Goal: Task Accomplishment & Management: Complete application form

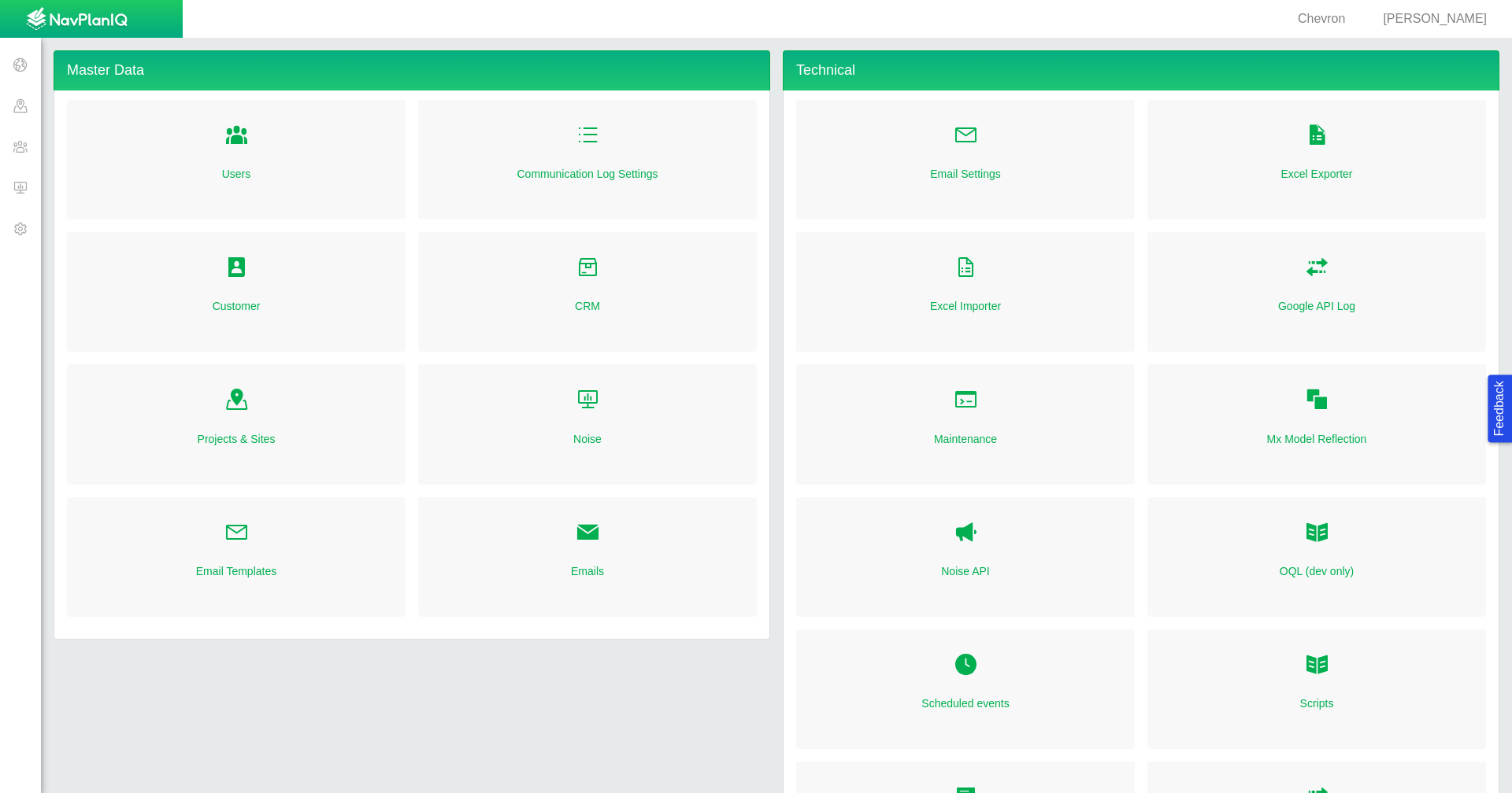
click at [5, 153] on span at bounding box center [20, 146] width 41 height 41
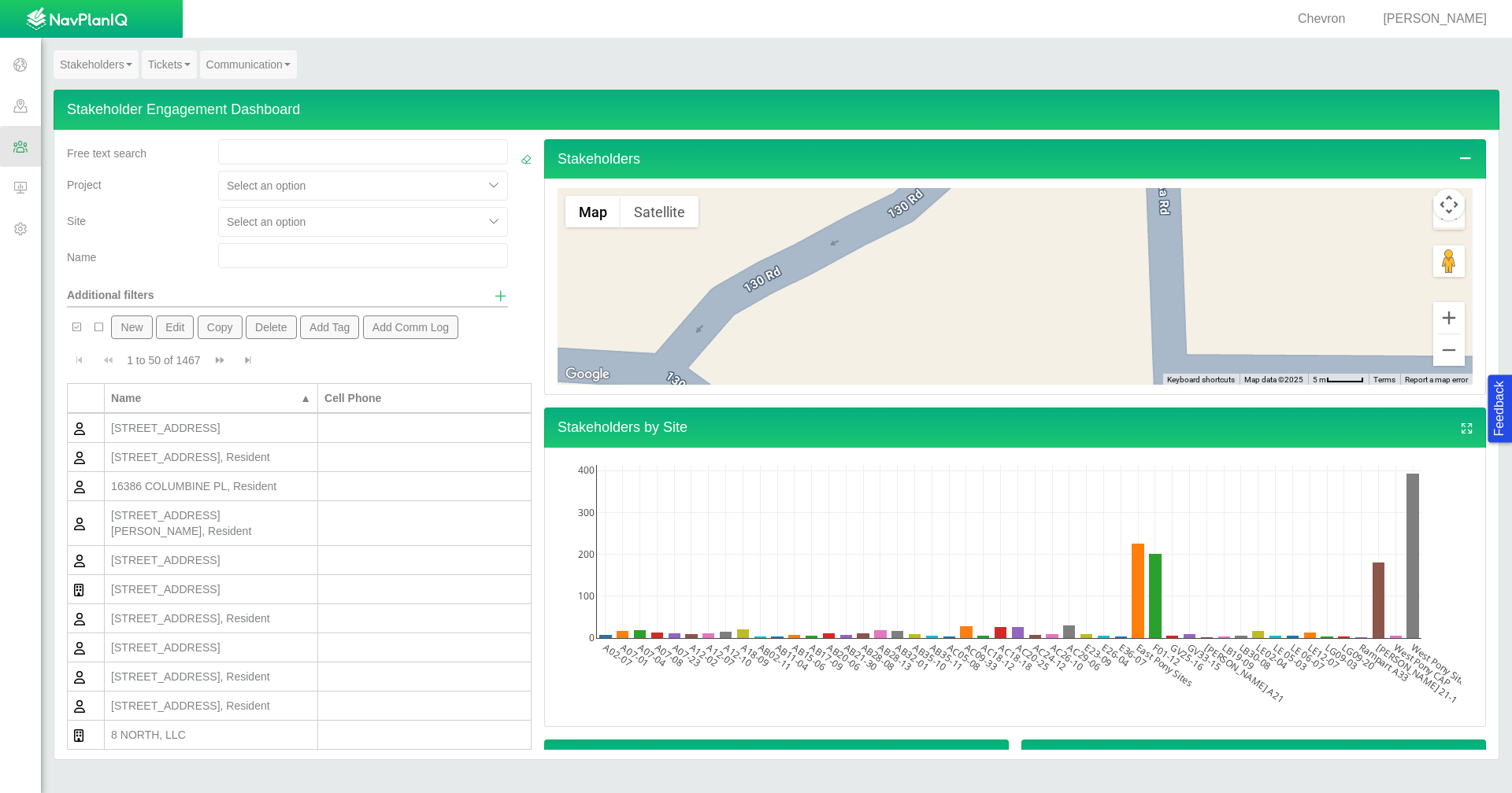
click at [261, 59] on link "Communication" at bounding box center [248, 65] width 97 height 28
click at [269, 91] on link "Mailer Dashboard" at bounding box center [263, 93] width 124 height 20
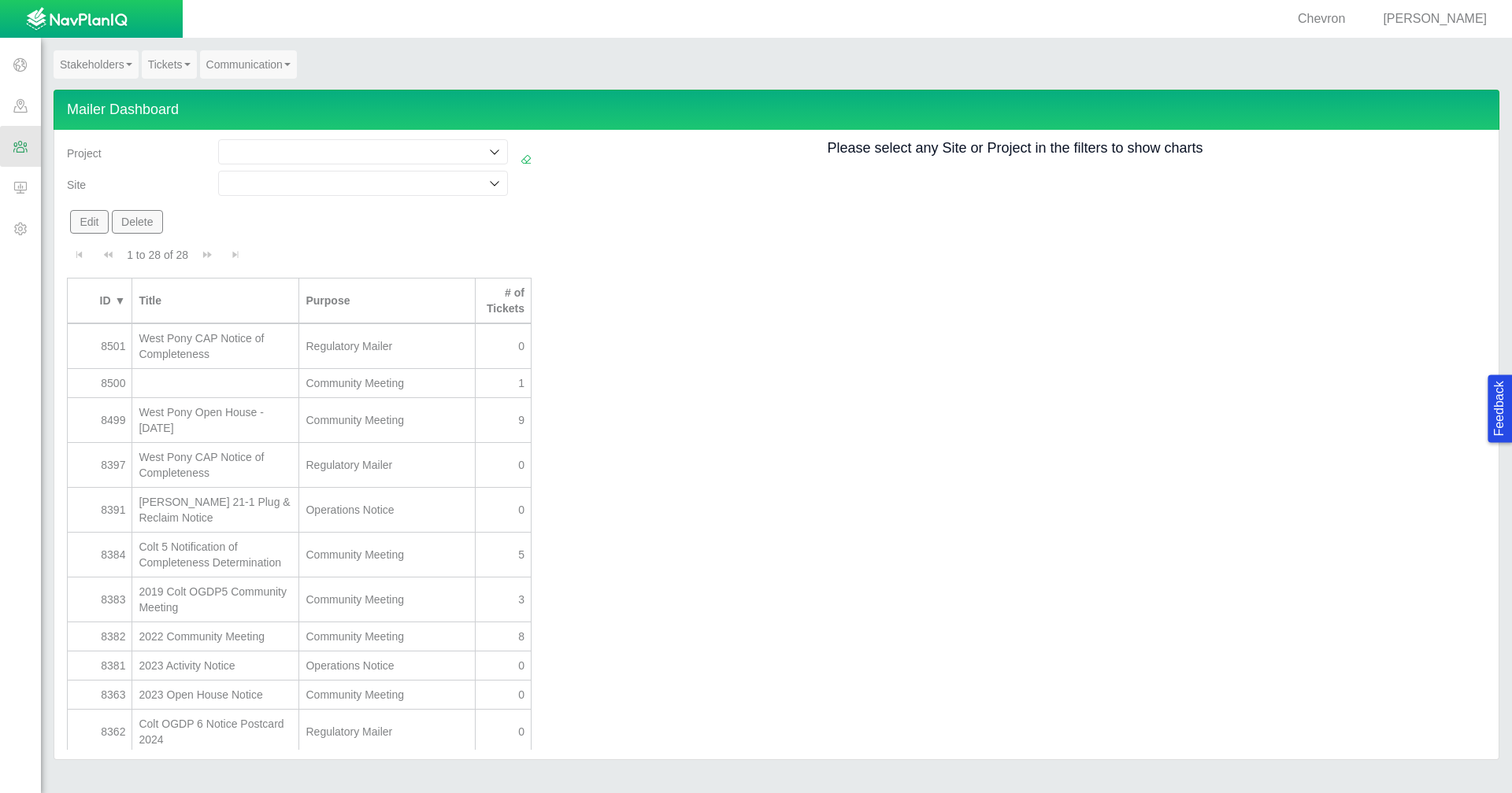
click at [362, 182] on input at bounding box center [355, 183] width 260 height 16
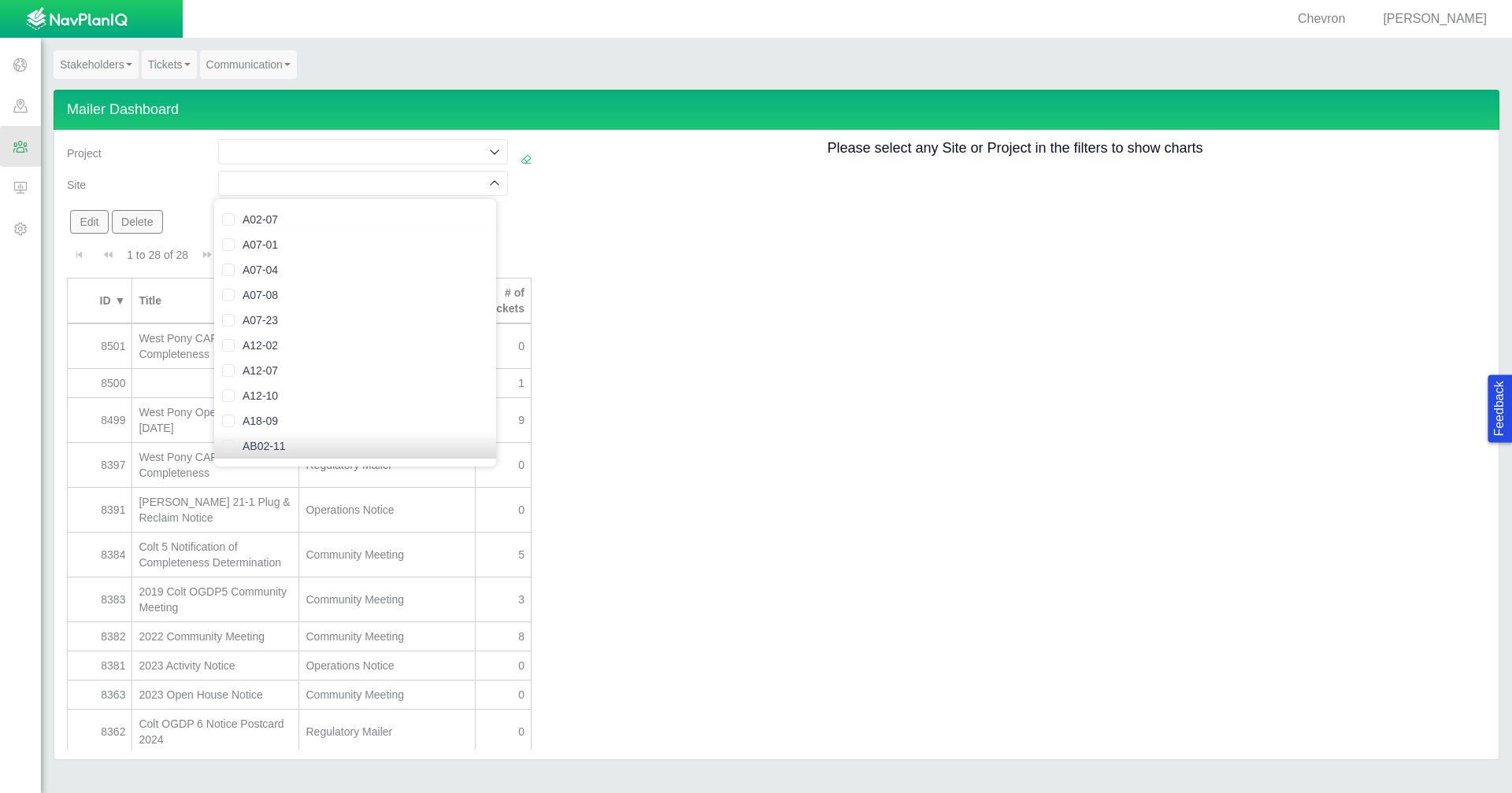
click at [364, 152] on input at bounding box center [355, 152] width 260 height 16
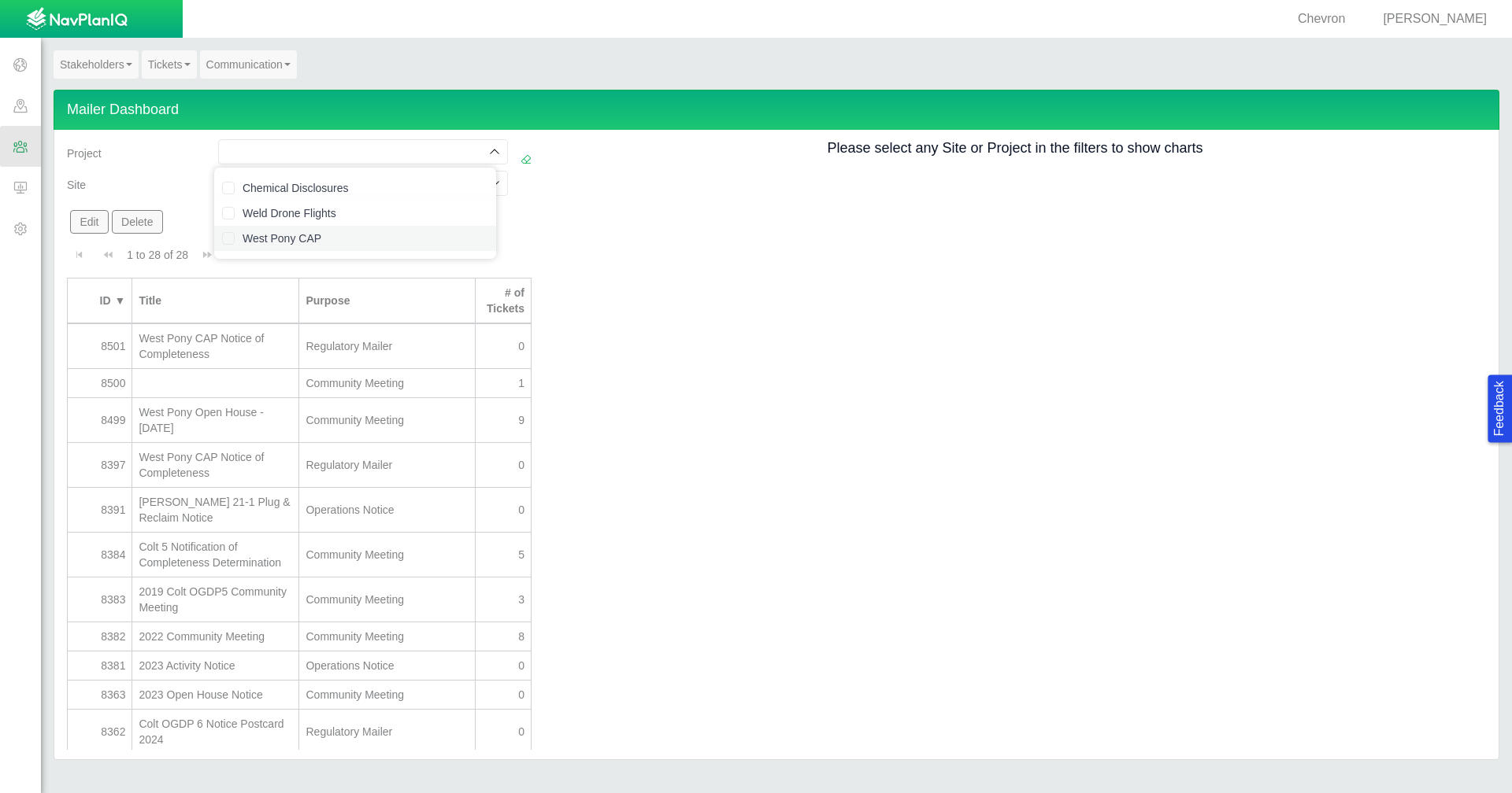
click at [342, 236] on label "West Pony CAP" at bounding box center [365, 238] width 246 height 16
checkbox input "true"
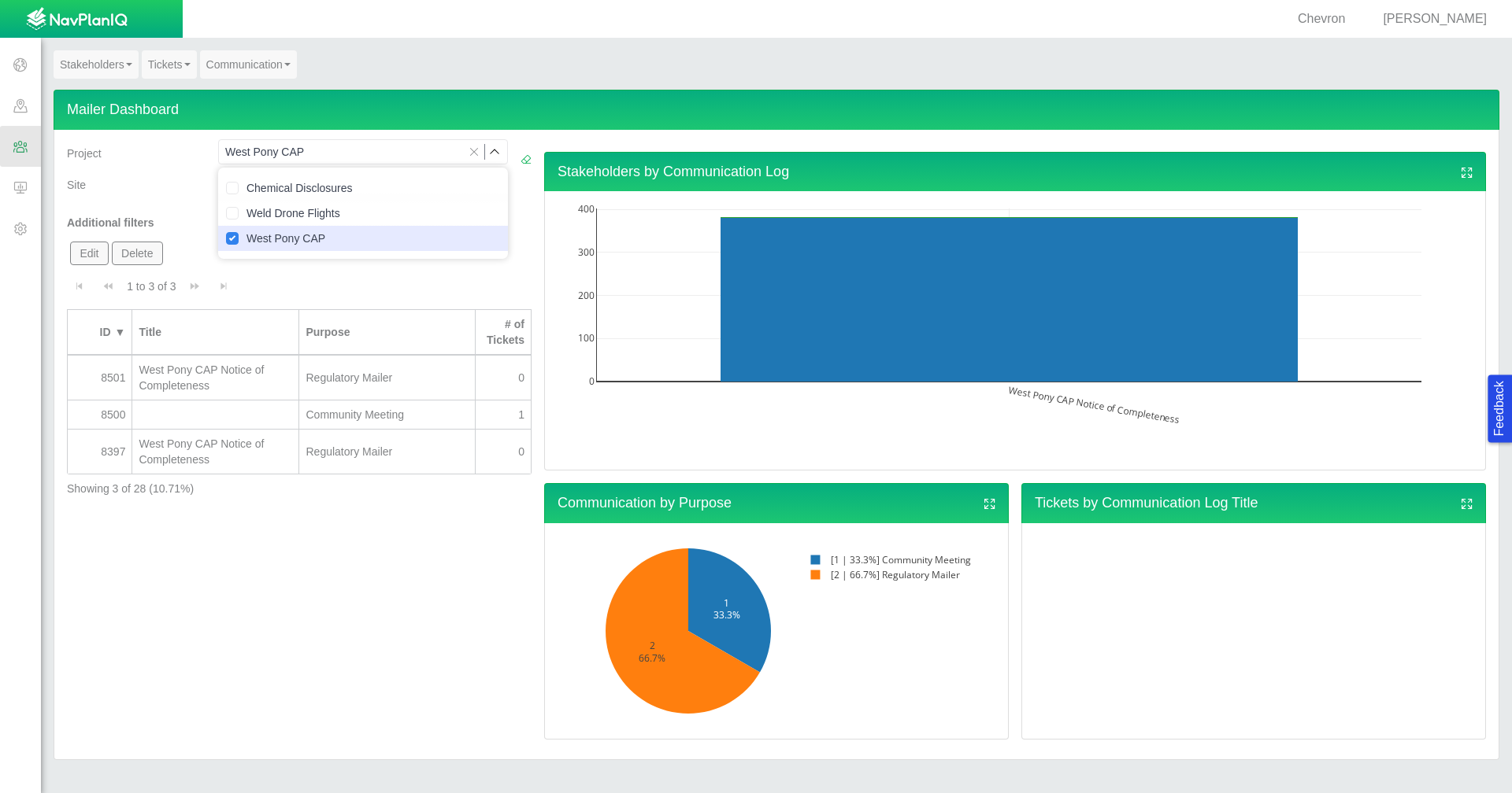
click at [261, 377] on div "West Pony CAP Notice of Completeness" at bounding box center [214, 378] width 153 height 32
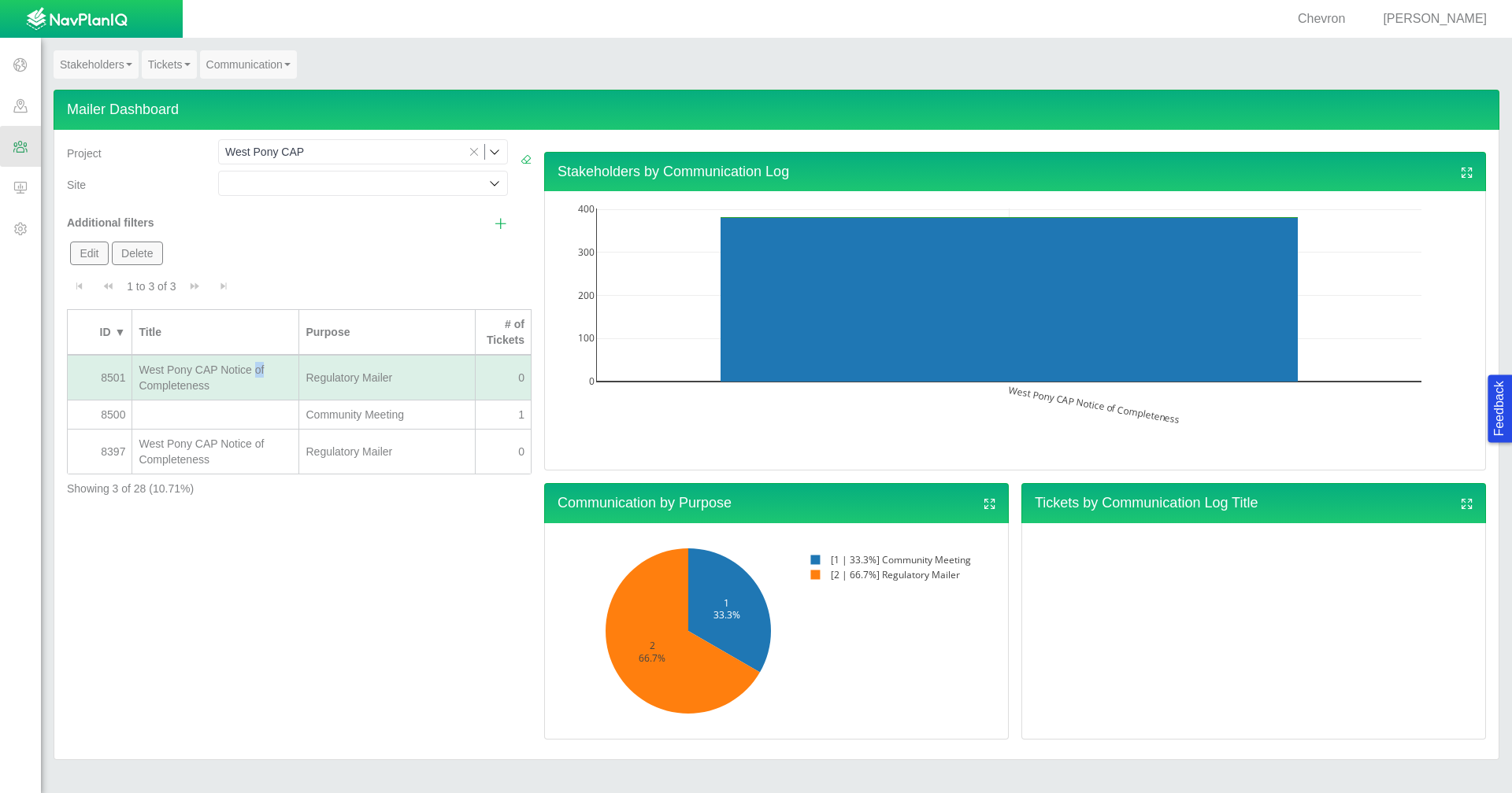
click at [261, 377] on div "West Pony CAP Notice of Completeness" at bounding box center [214, 378] width 153 height 32
type input "[DATE] 9:32 AM"
radio input "true"
select select "93168217291328613"
select select "44191571343766542"
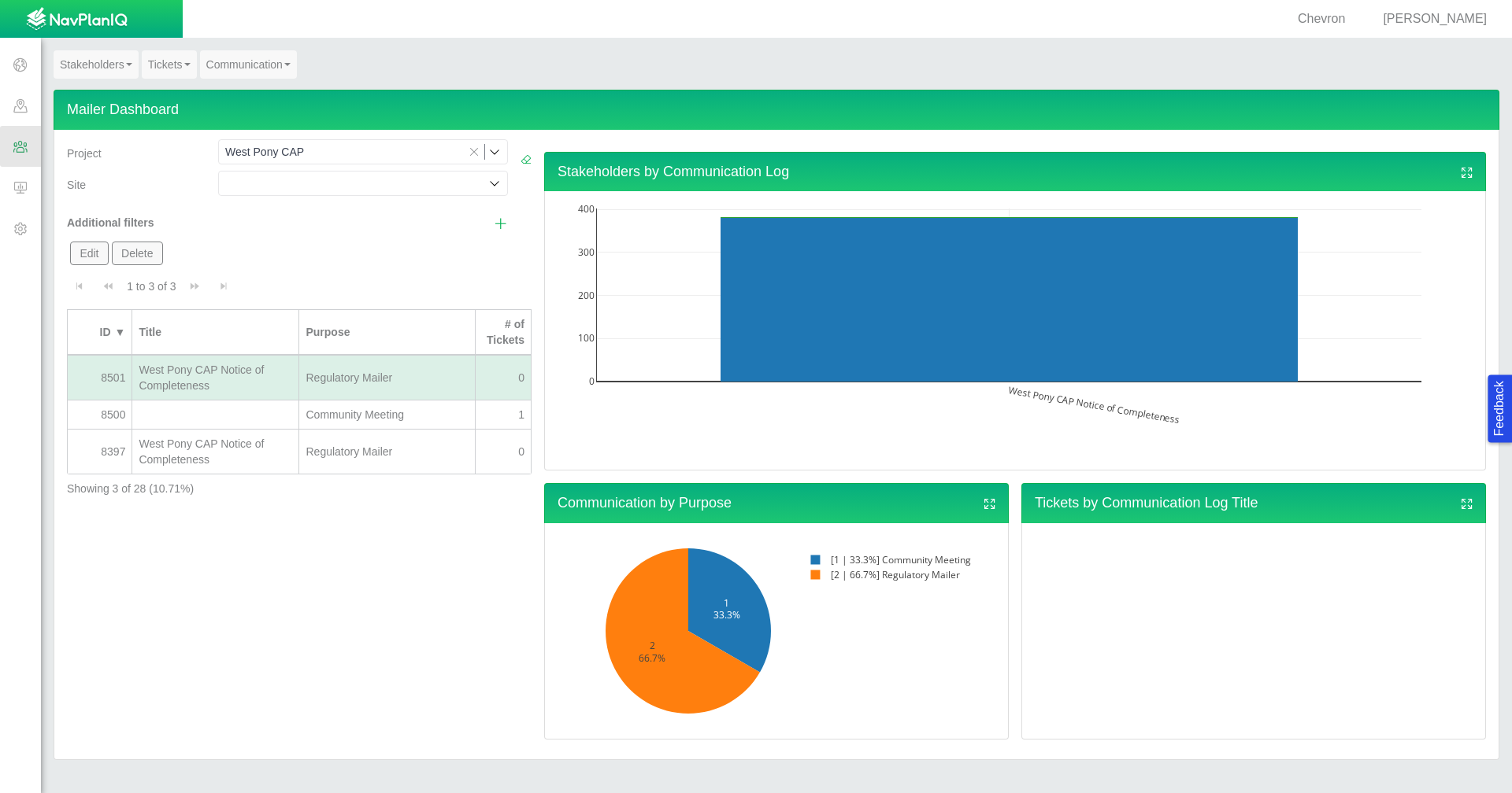
select select "46443371157310310"
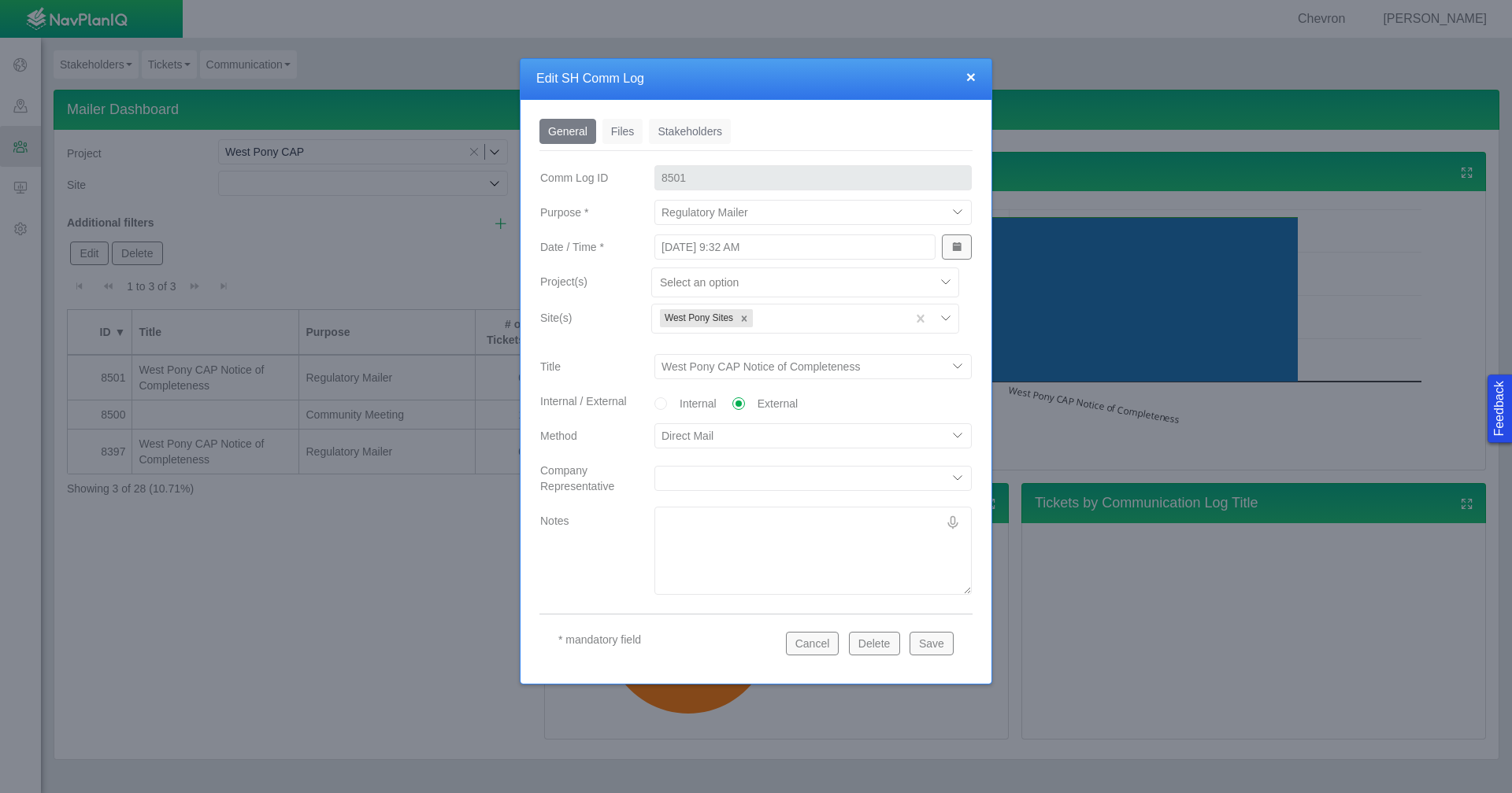
click at [618, 130] on link "Files" at bounding box center [623, 131] width 41 height 25
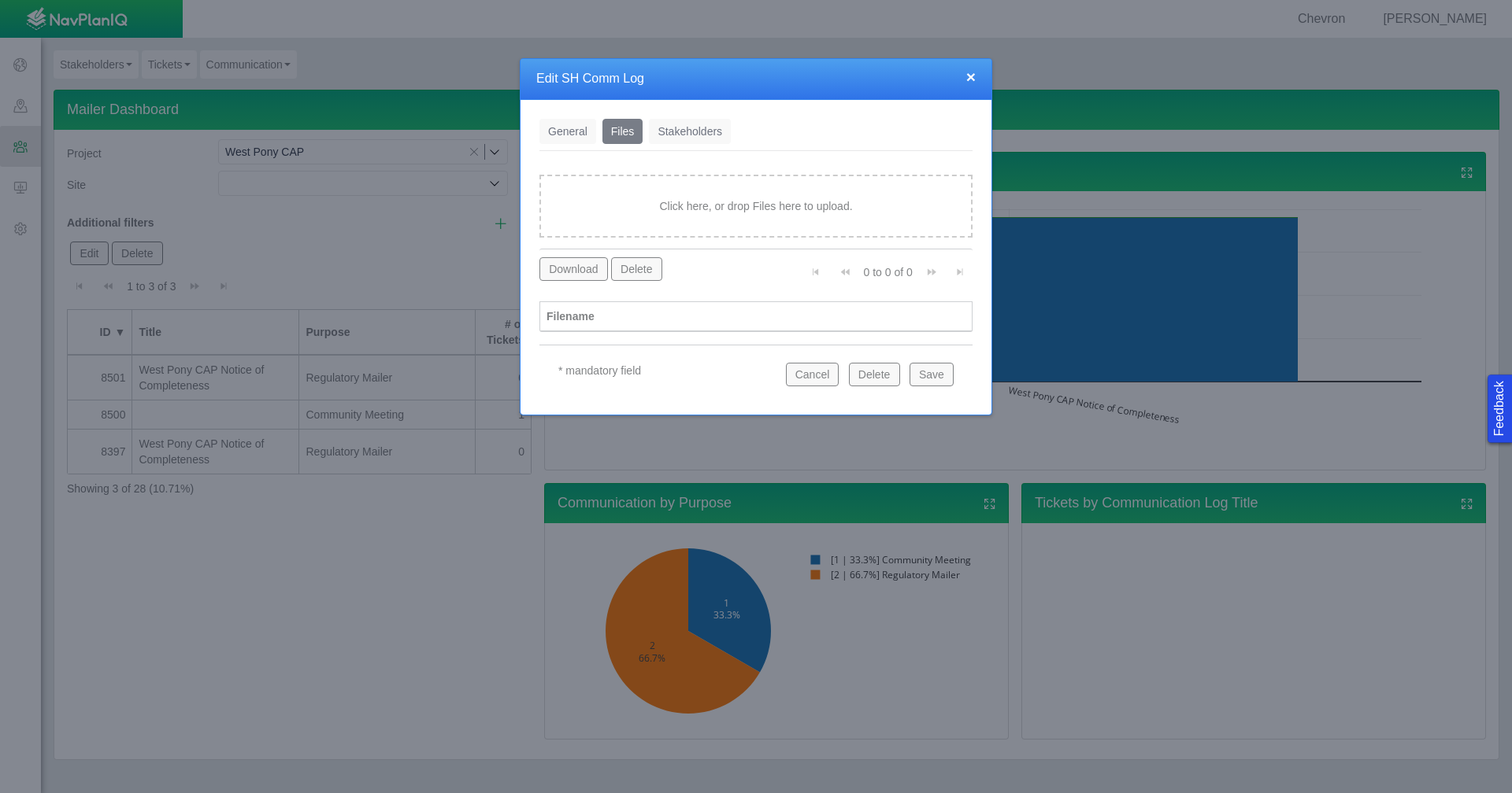
click at [686, 129] on link "Stakeholders" at bounding box center [690, 131] width 82 height 25
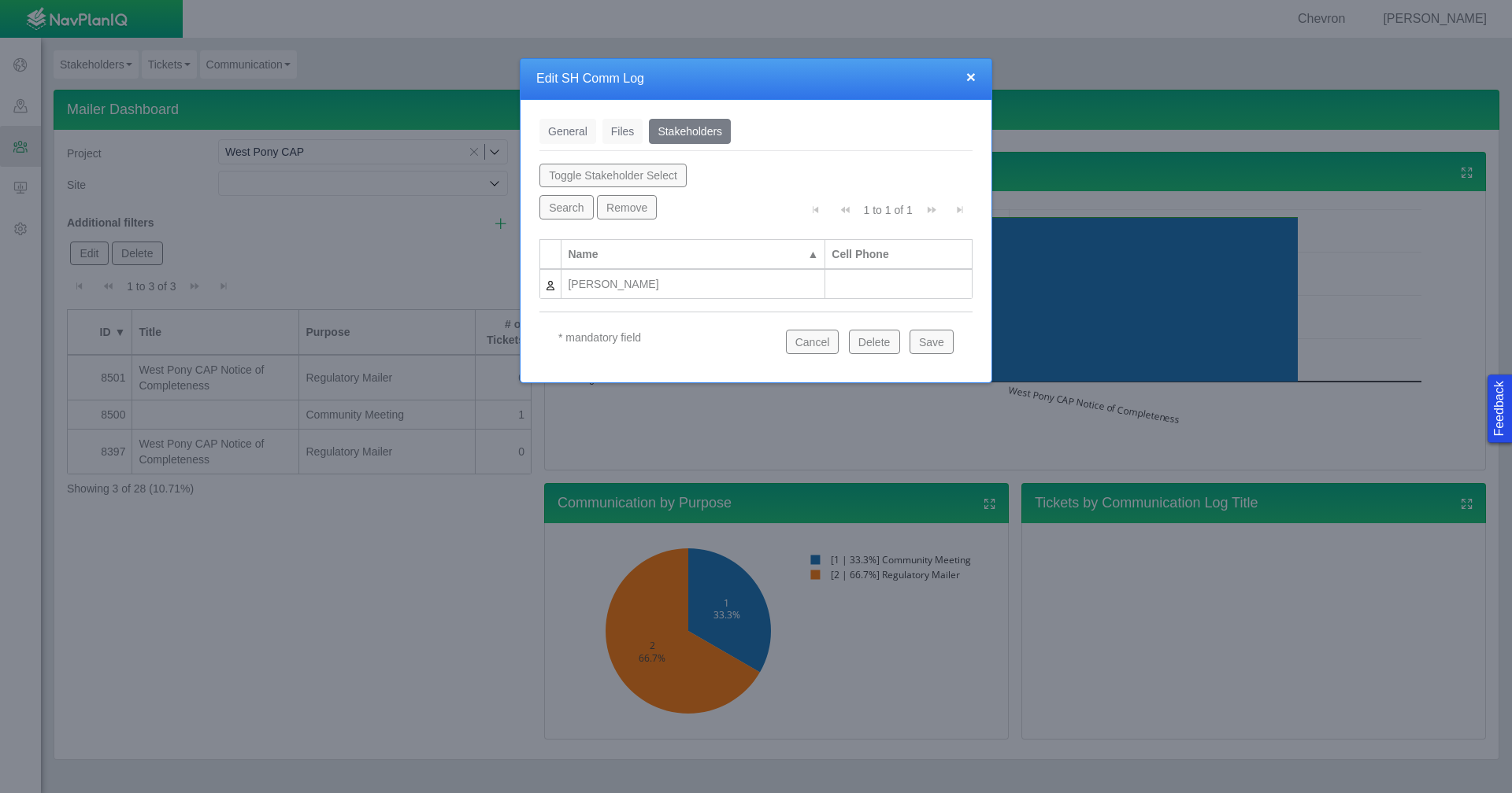
click at [829, 346] on button "Cancel" at bounding box center [813, 341] width 53 height 24
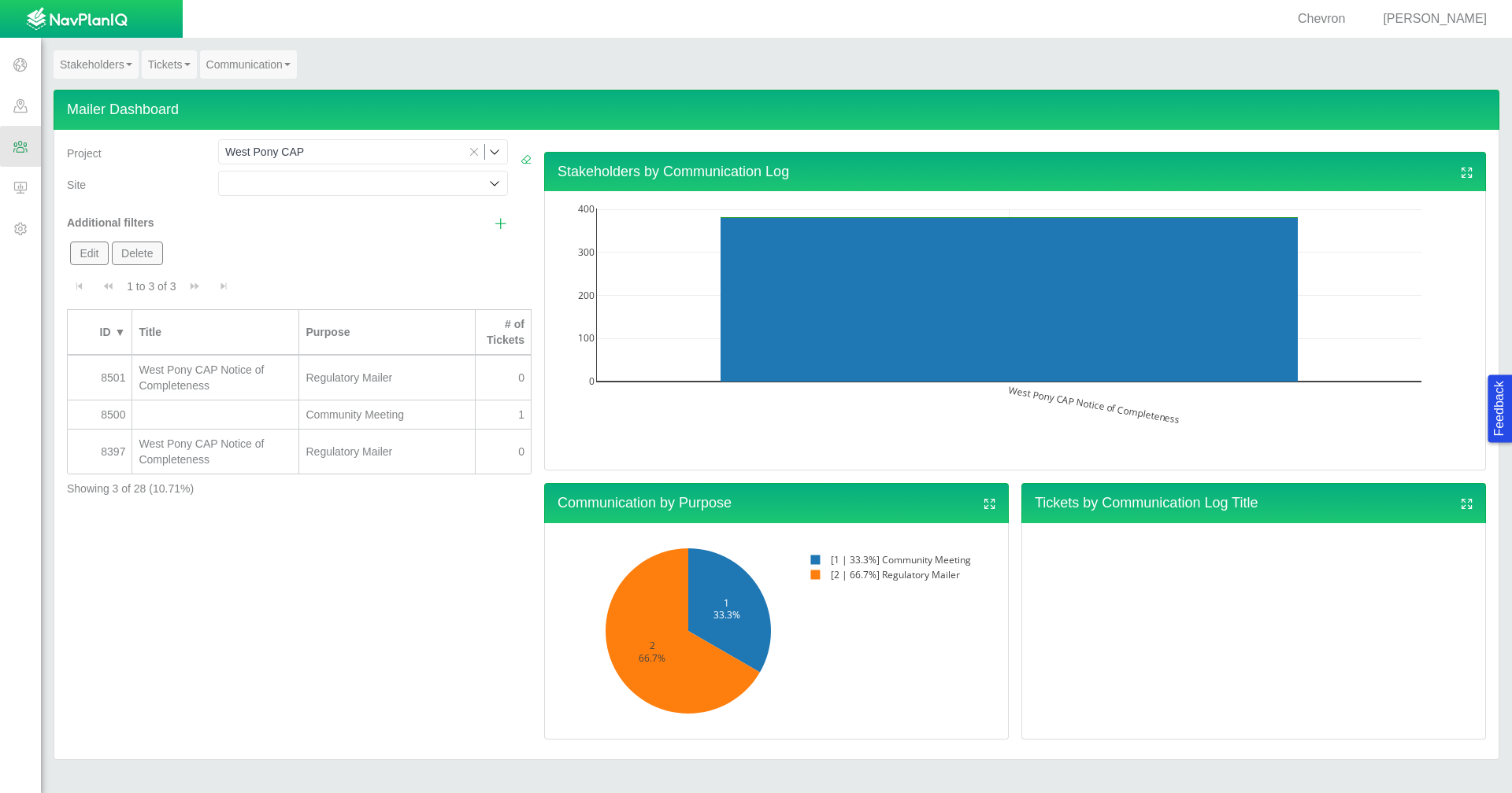
click at [247, 453] on div "West Pony CAP Notice of Completeness" at bounding box center [214, 452] width 153 height 32
click at [253, 450] on div "West Pony CAP Notice of Completeness" at bounding box center [214, 452] width 153 height 32
click at [250, 457] on div "West Pony CAP Notice of Completeness" at bounding box center [214, 452] width 153 height 32
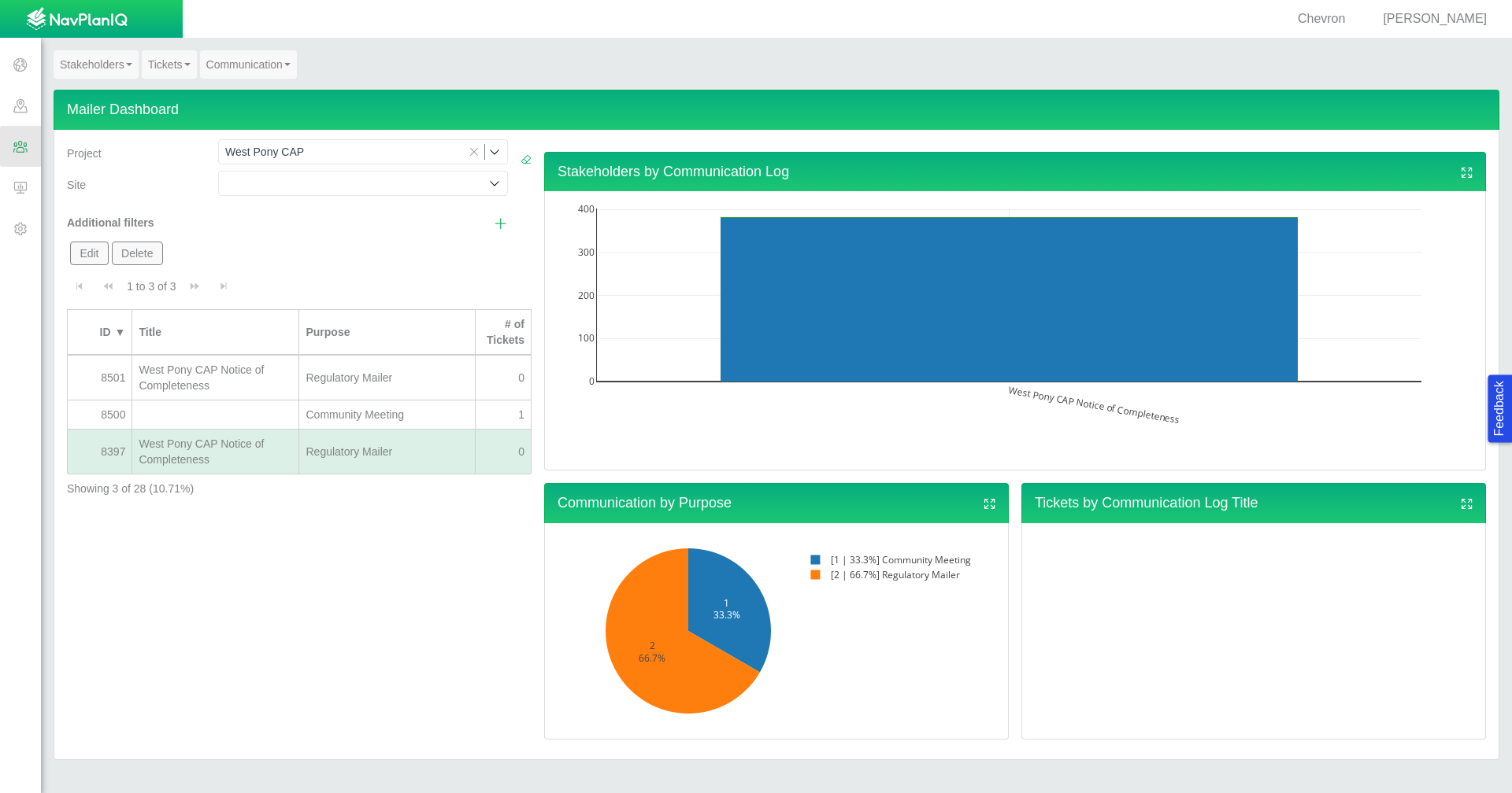
click at [250, 457] on div "West Pony CAP Notice of Completeness" at bounding box center [214, 452] width 153 height 32
select select "93168217291328613"
select select "44191571343766542"
select select "46443371157310310"
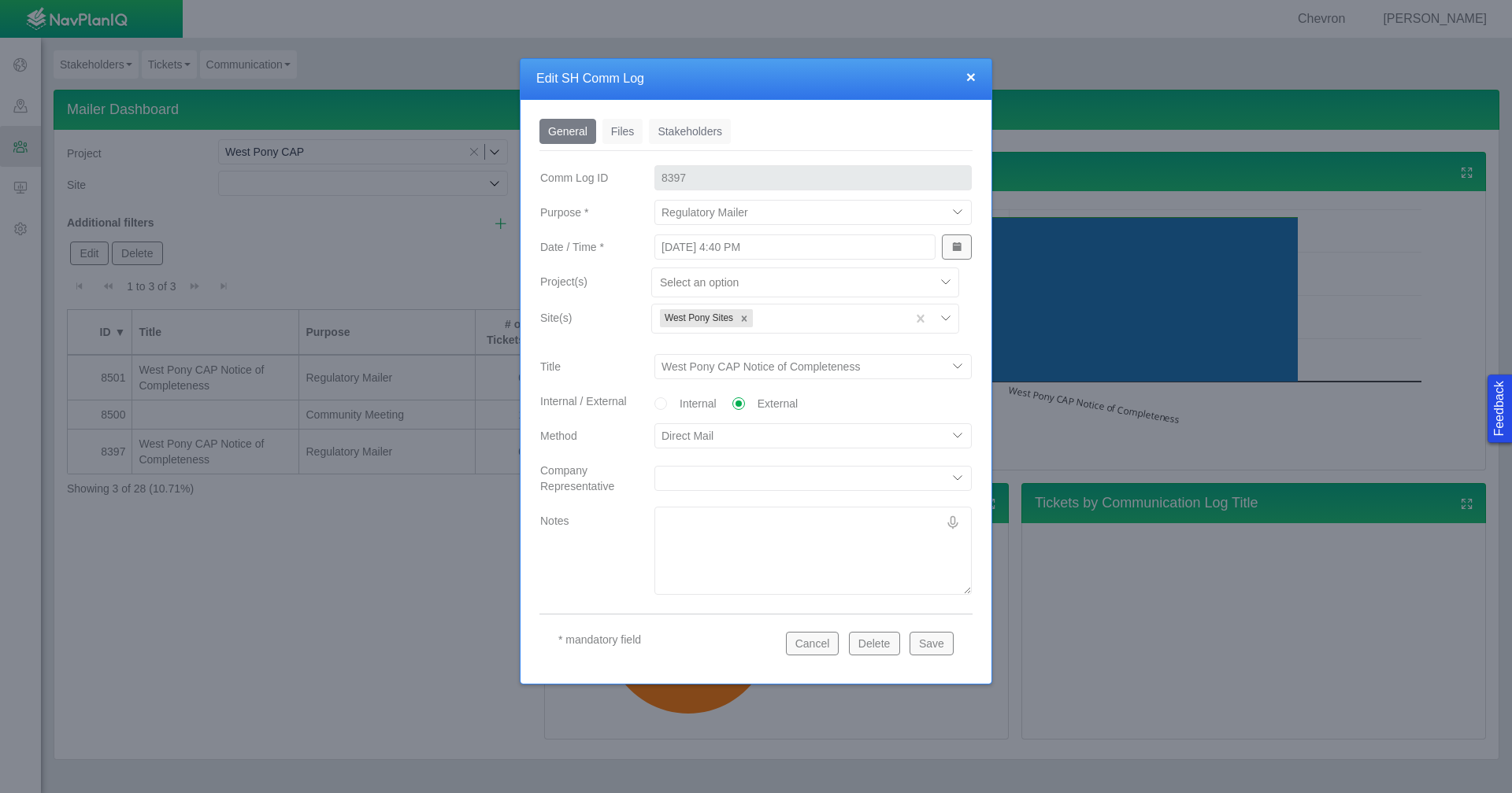
click at [674, 130] on link "Stakeholders" at bounding box center [690, 131] width 82 height 25
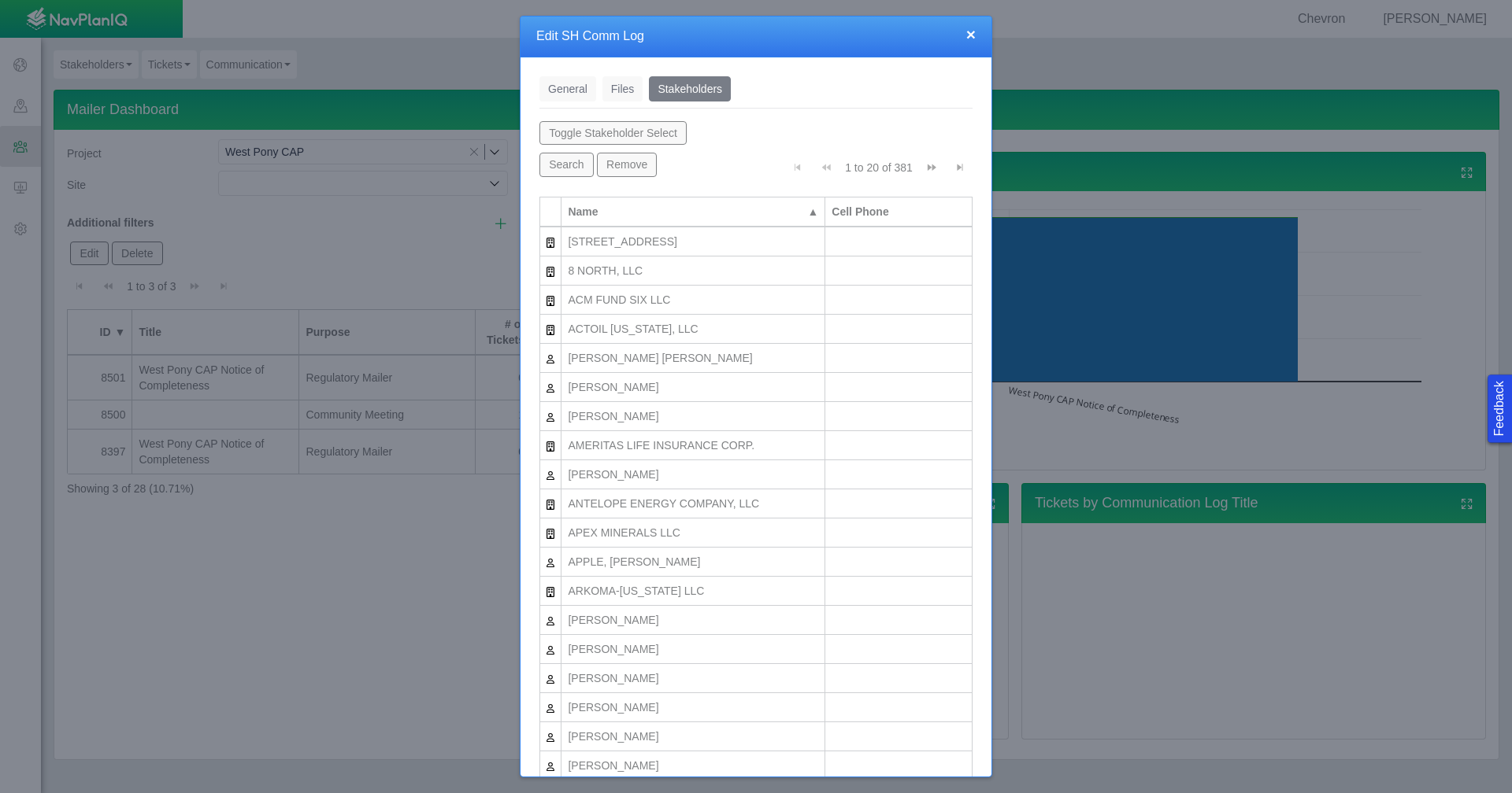
click at [570, 86] on link "General" at bounding box center [567, 89] width 57 height 25
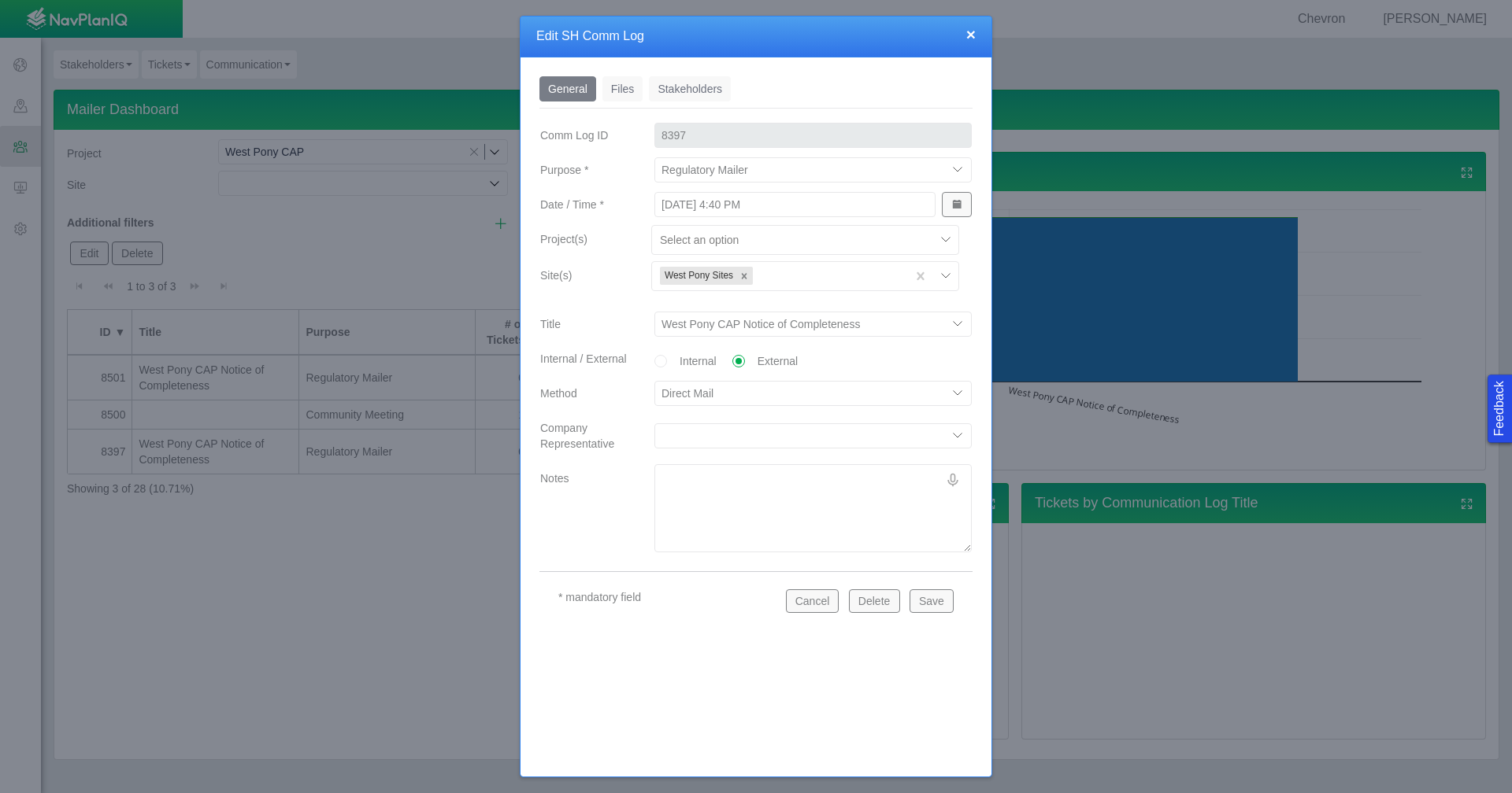
click at [826, 608] on button "Cancel" at bounding box center [813, 601] width 53 height 24
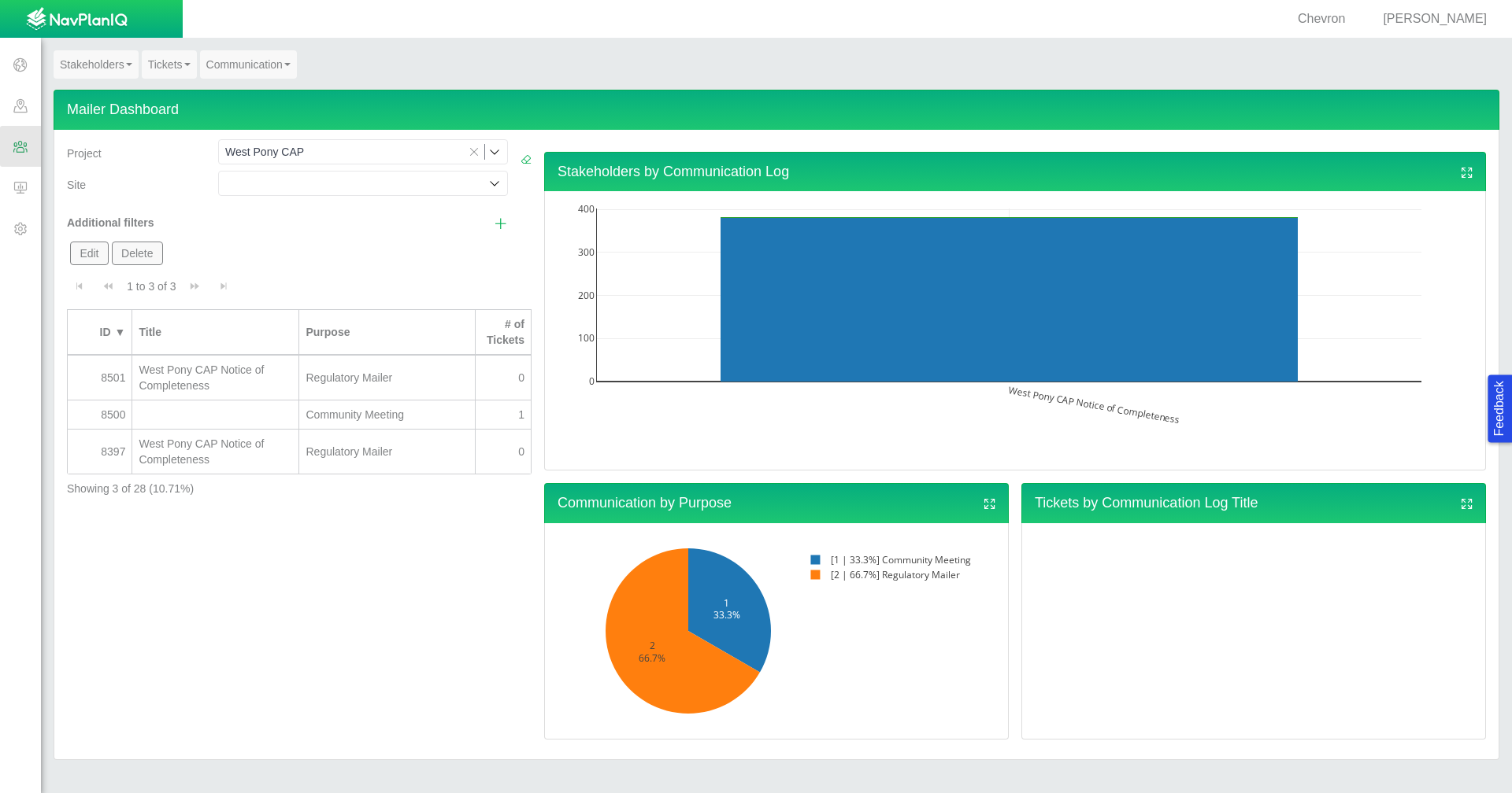
click at [252, 419] on div at bounding box center [214, 415] width 153 height 16
click at [253, 418] on div at bounding box center [214, 415] width 153 height 16
type input "[DATE] 9:29 AM"
radio input "true"
select select "93168217291328138"
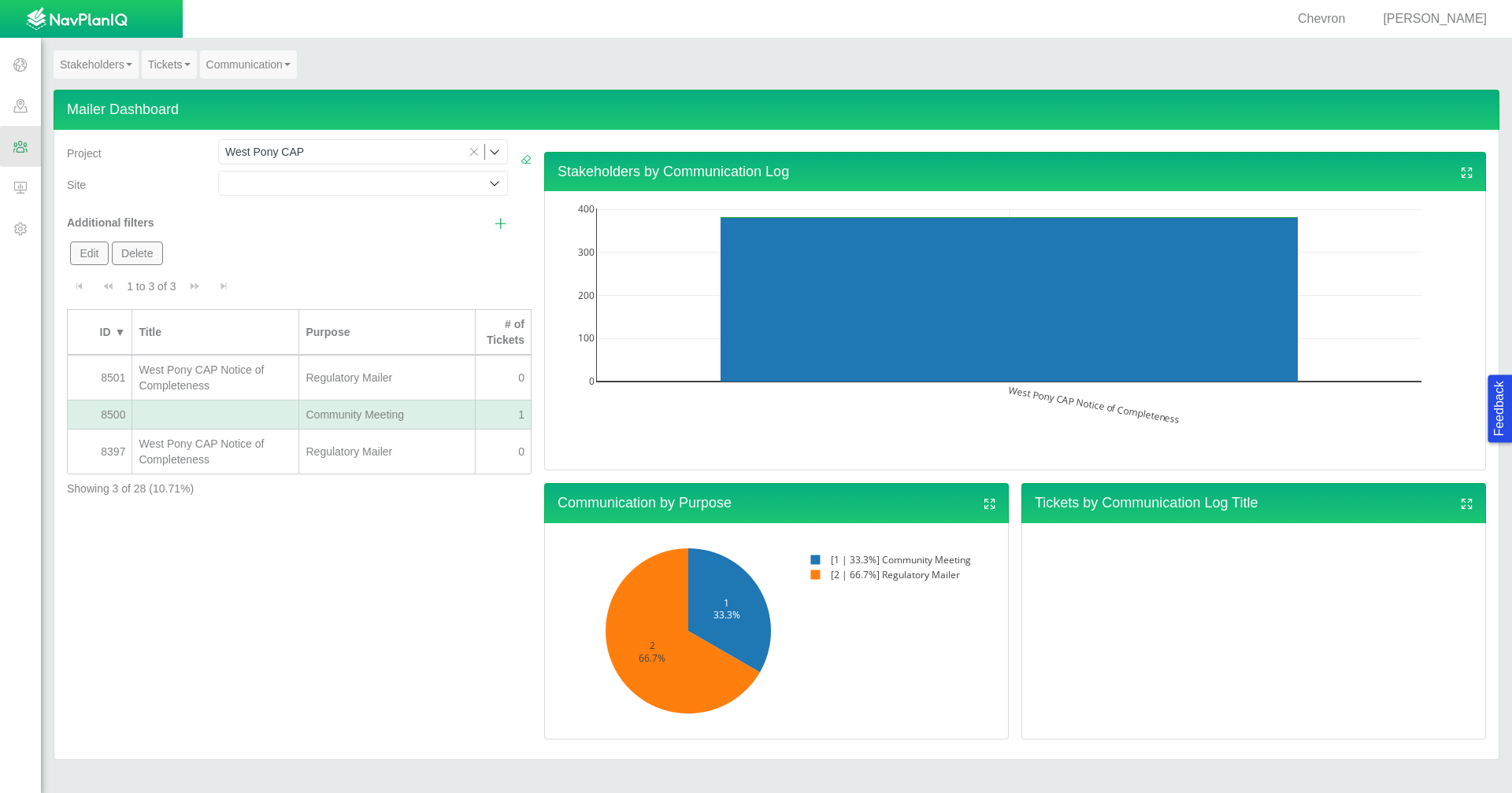
select select "95701492081674518"
select select "46443371157310455"
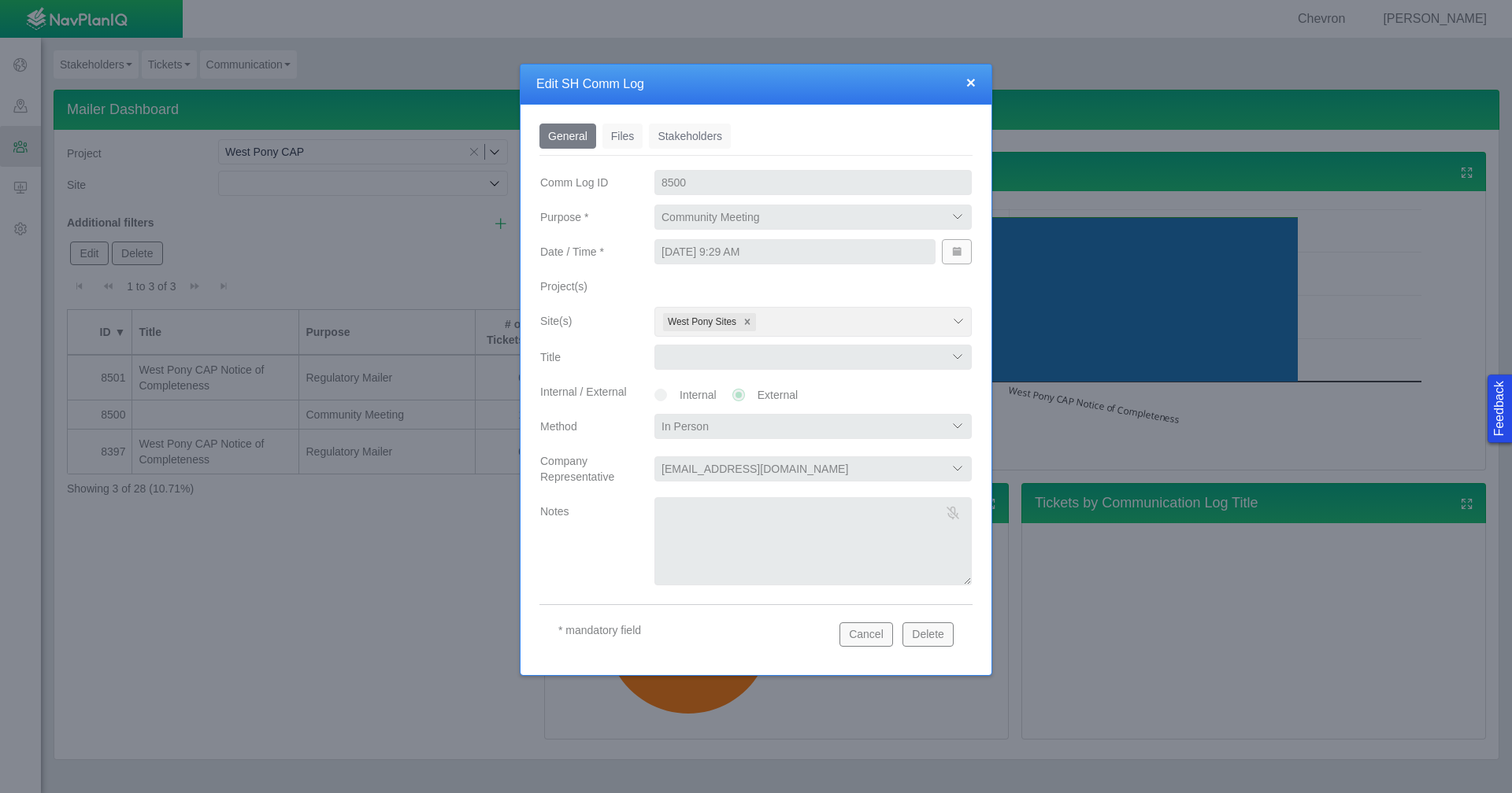
click at [873, 642] on button "Cancel" at bounding box center [866, 634] width 53 height 24
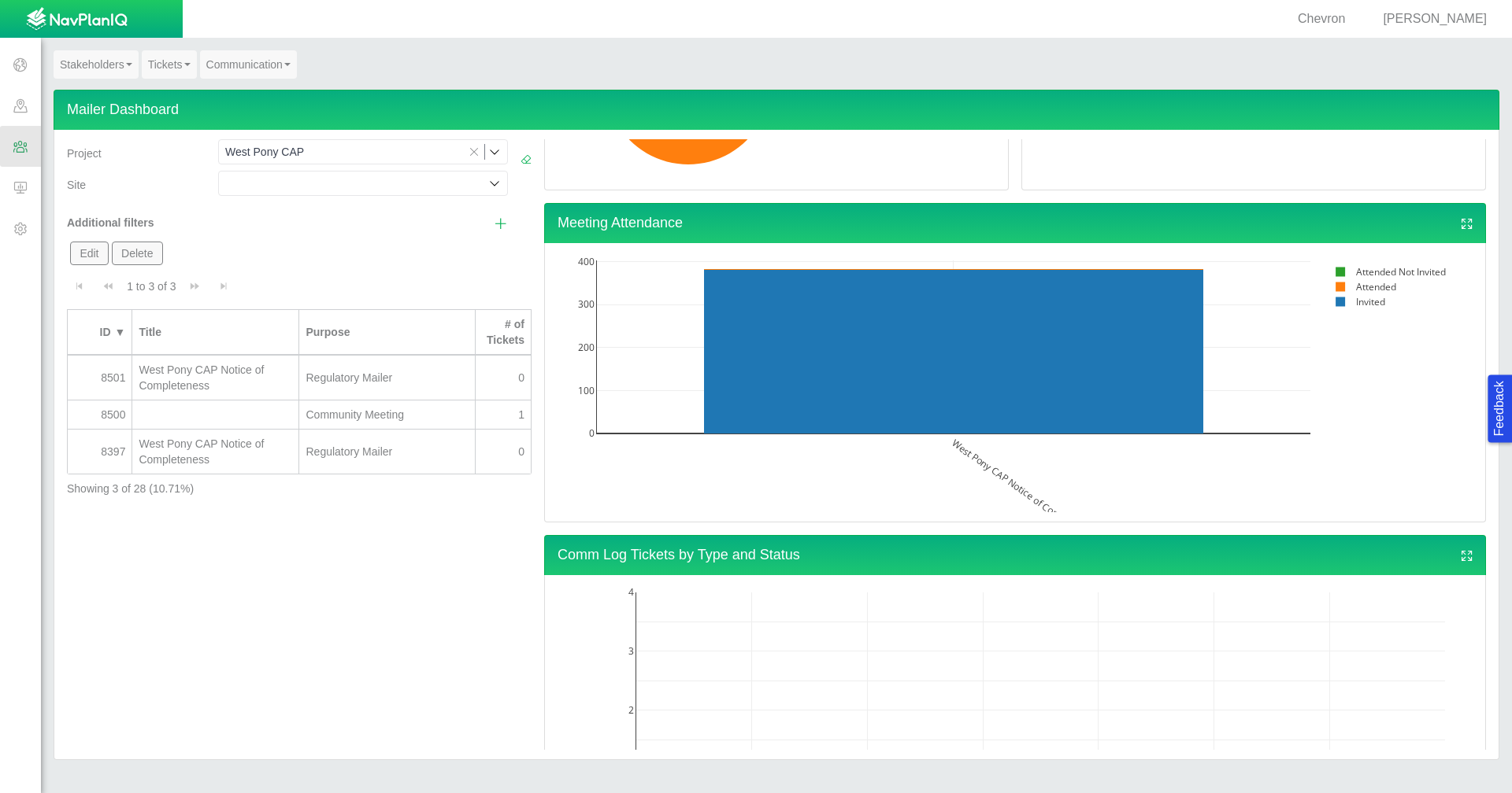
scroll to position [551, 0]
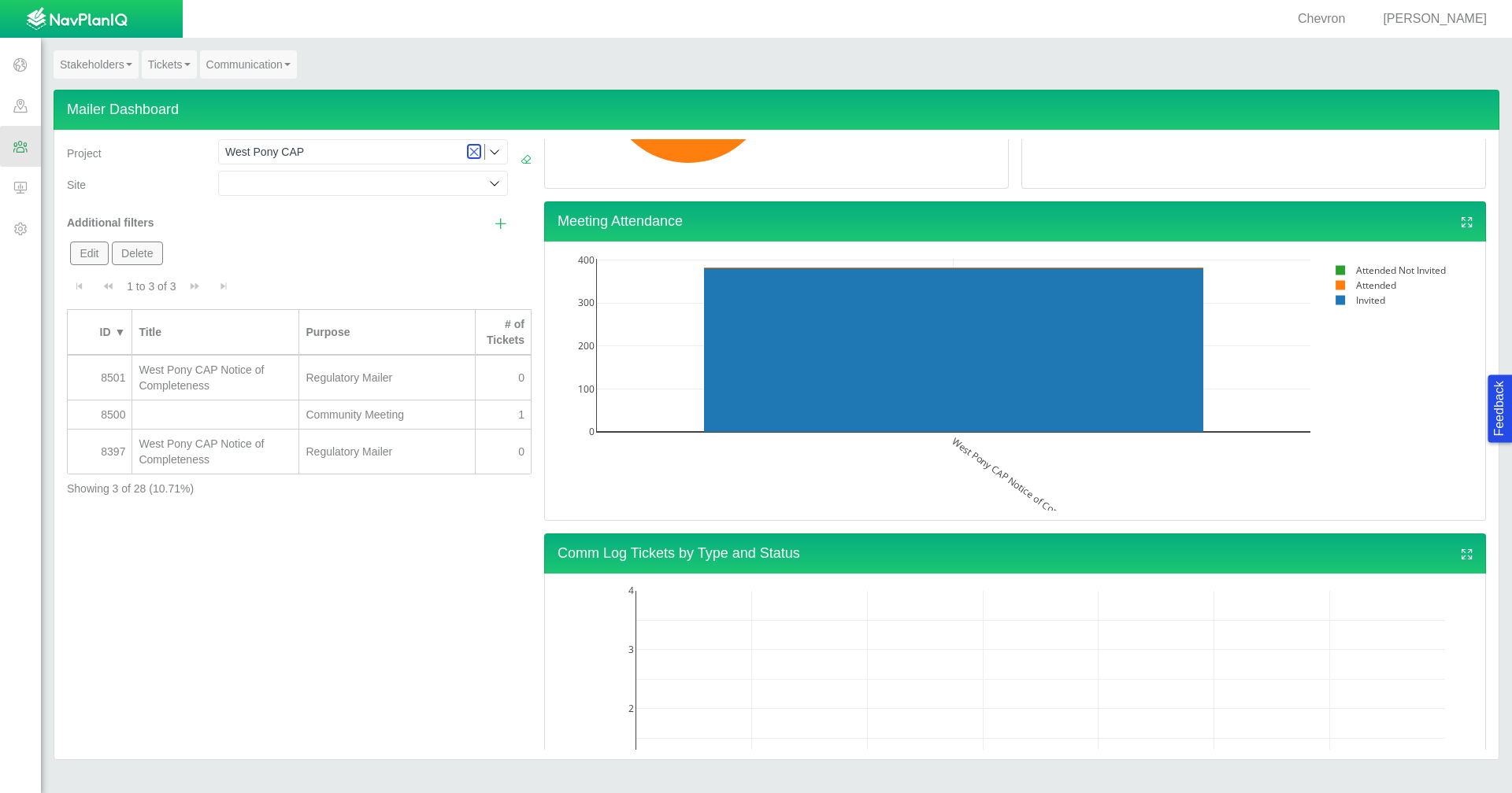
click at [475, 152] on icon "Clear selection" at bounding box center [473, 152] width 8 height 8
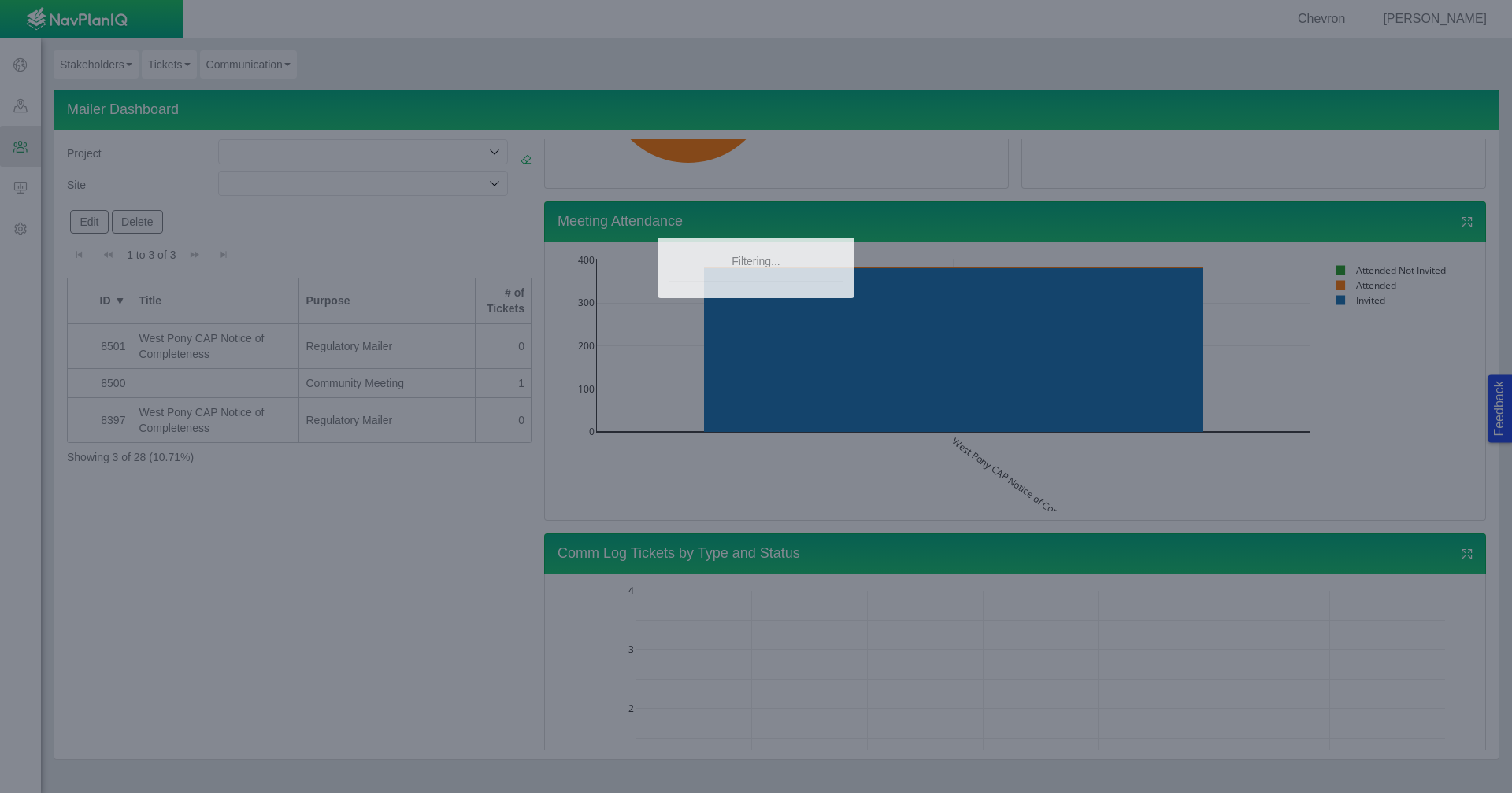
scroll to position [0, 0]
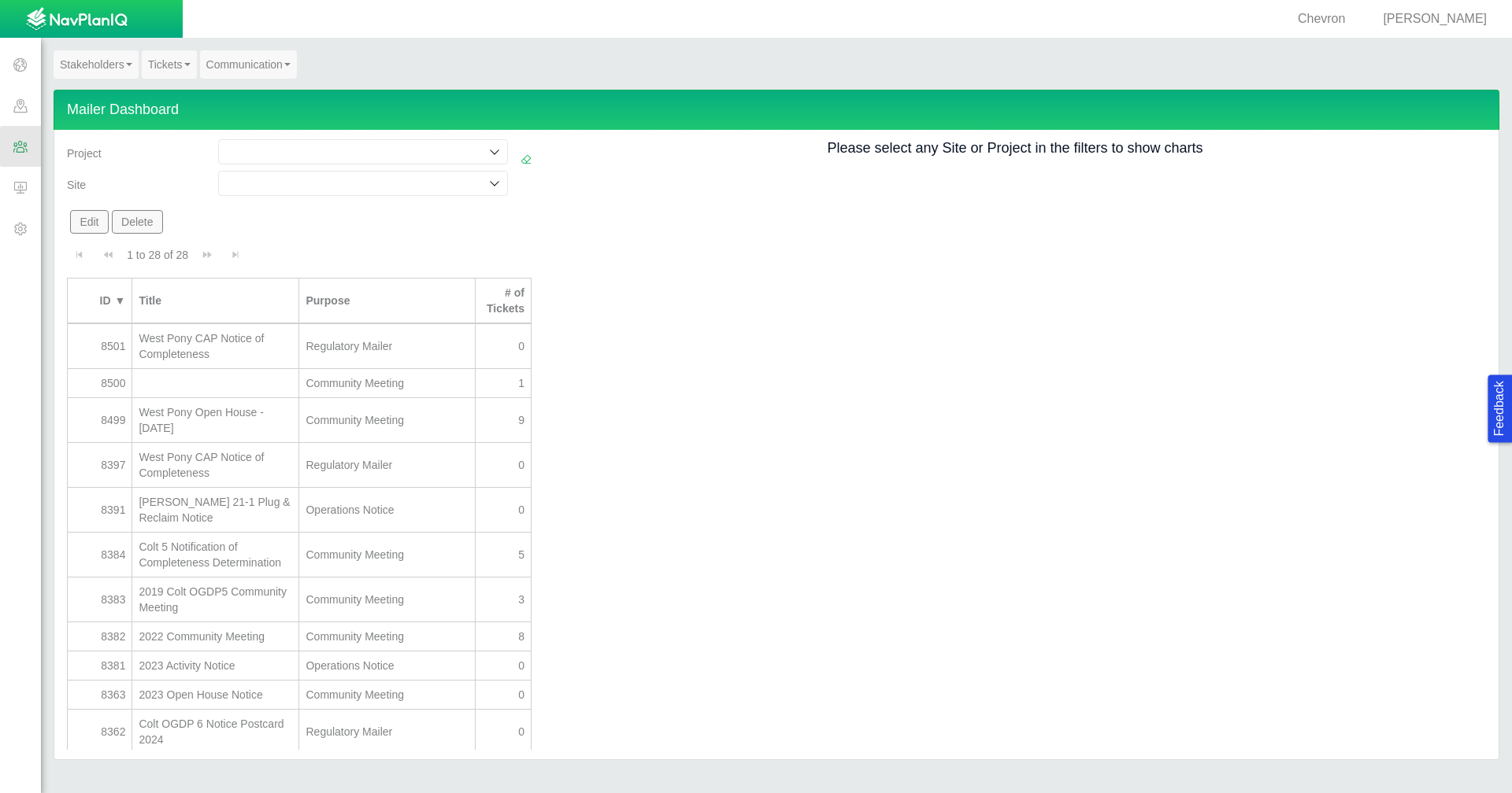
click at [327, 182] on input at bounding box center [355, 183] width 260 height 16
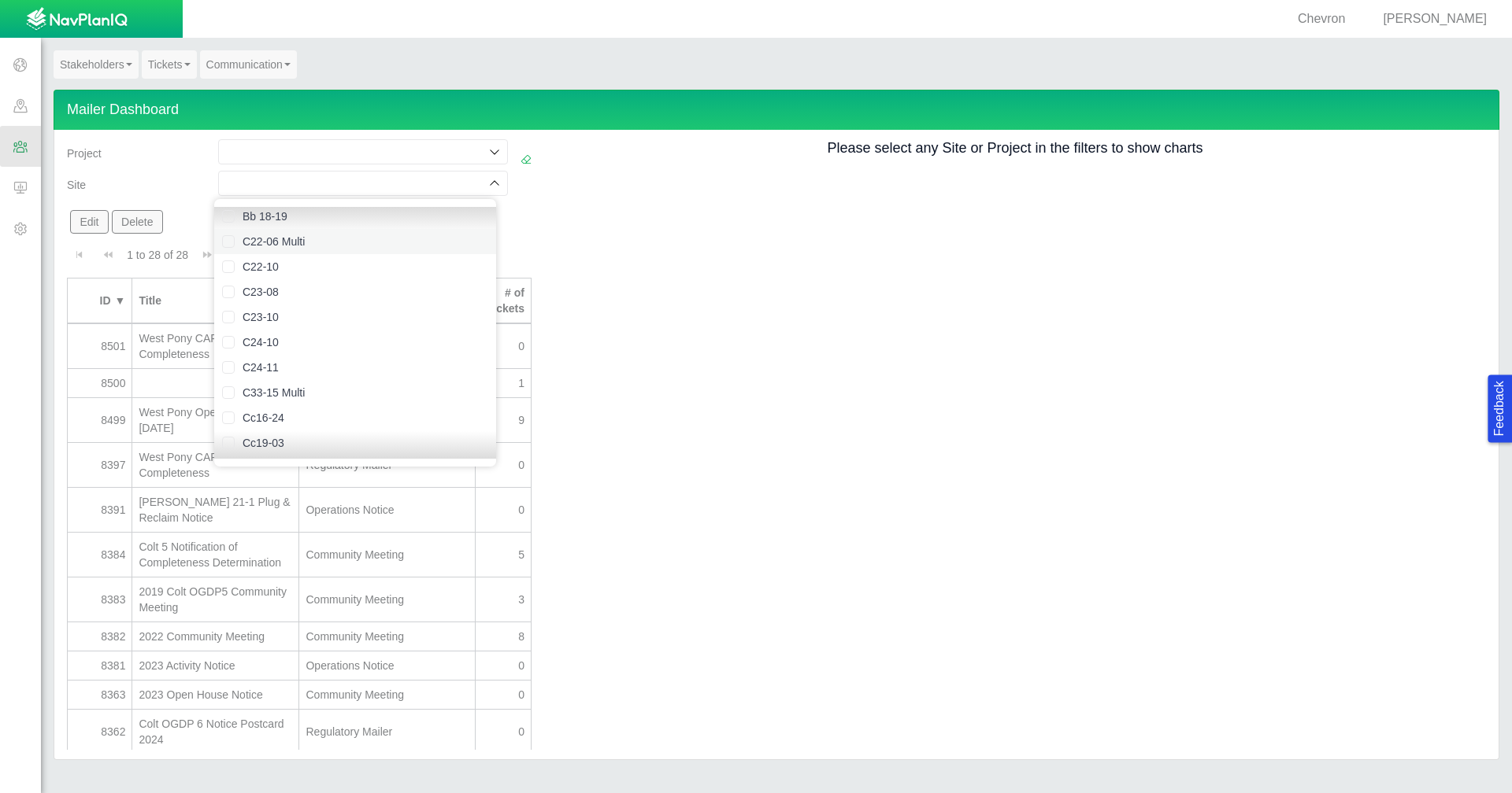
scroll to position [945, 0]
click at [184, 187] on div "Site" at bounding box center [136, 182] width 138 height 22
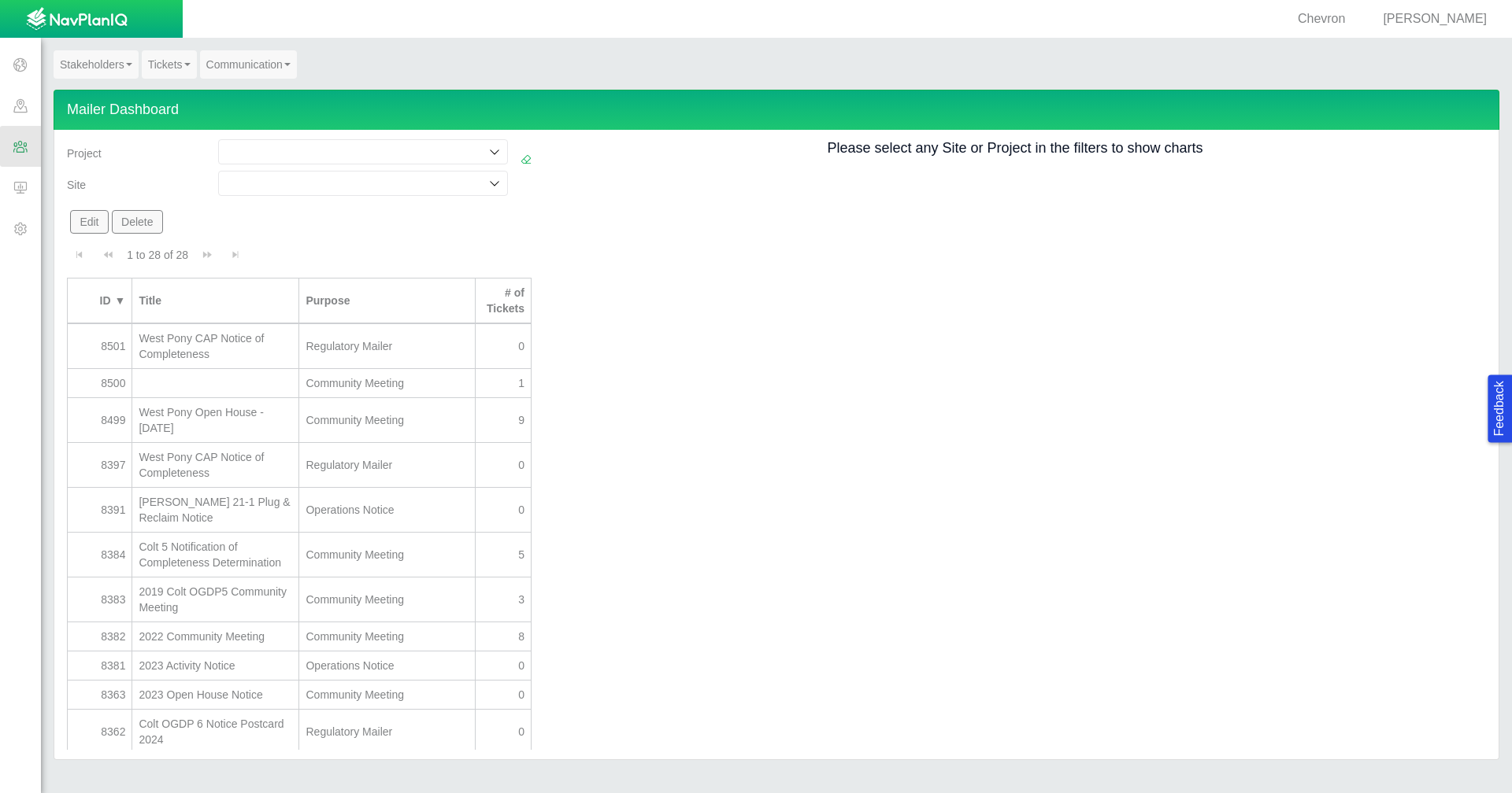
click at [173, 60] on link "Tickets" at bounding box center [169, 65] width 55 height 28
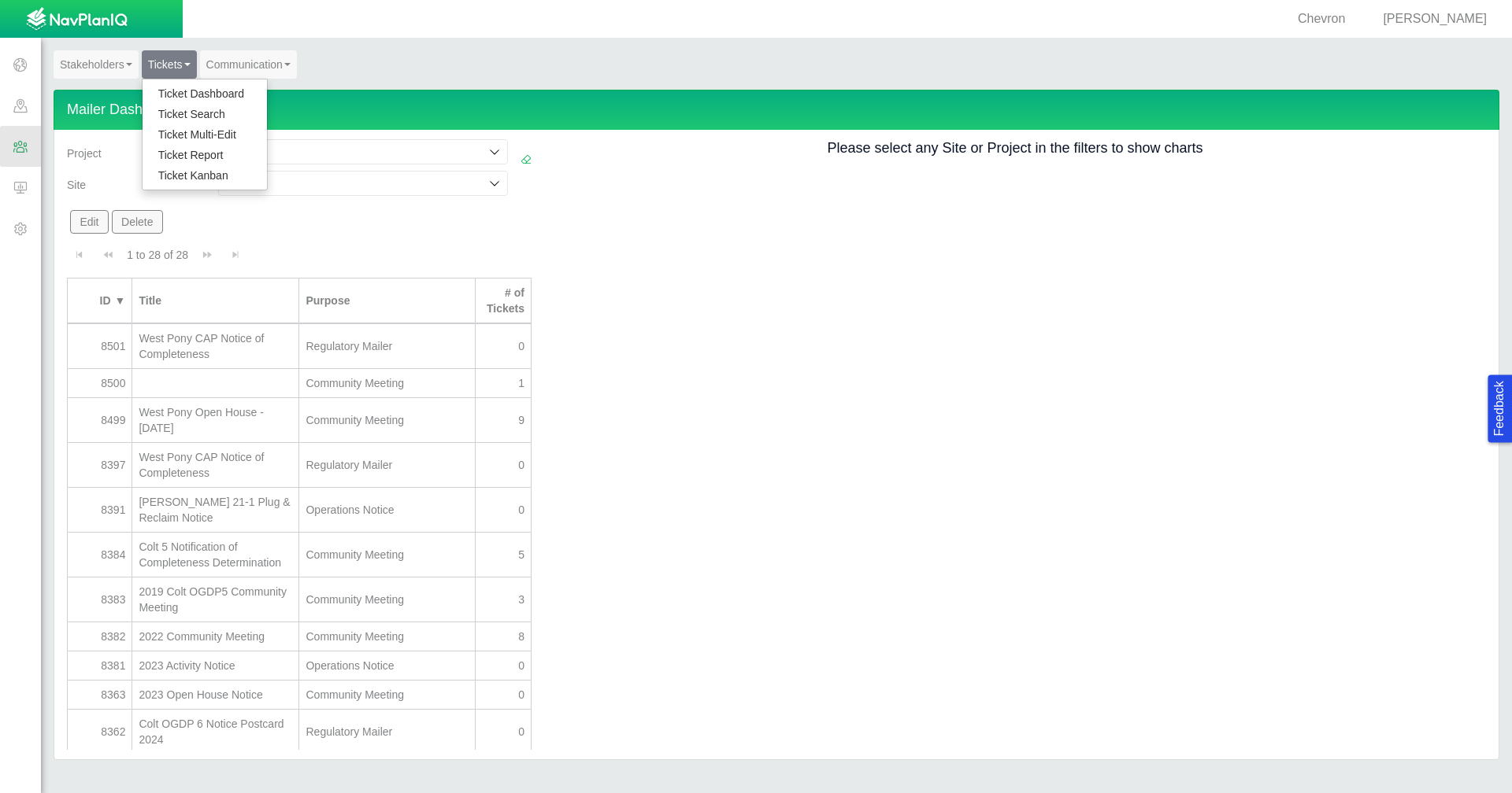
click at [184, 94] on link "Ticket Dashboard" at bounding box center [205, 93] width 124 height 20
